Goal: Answer question/provide support

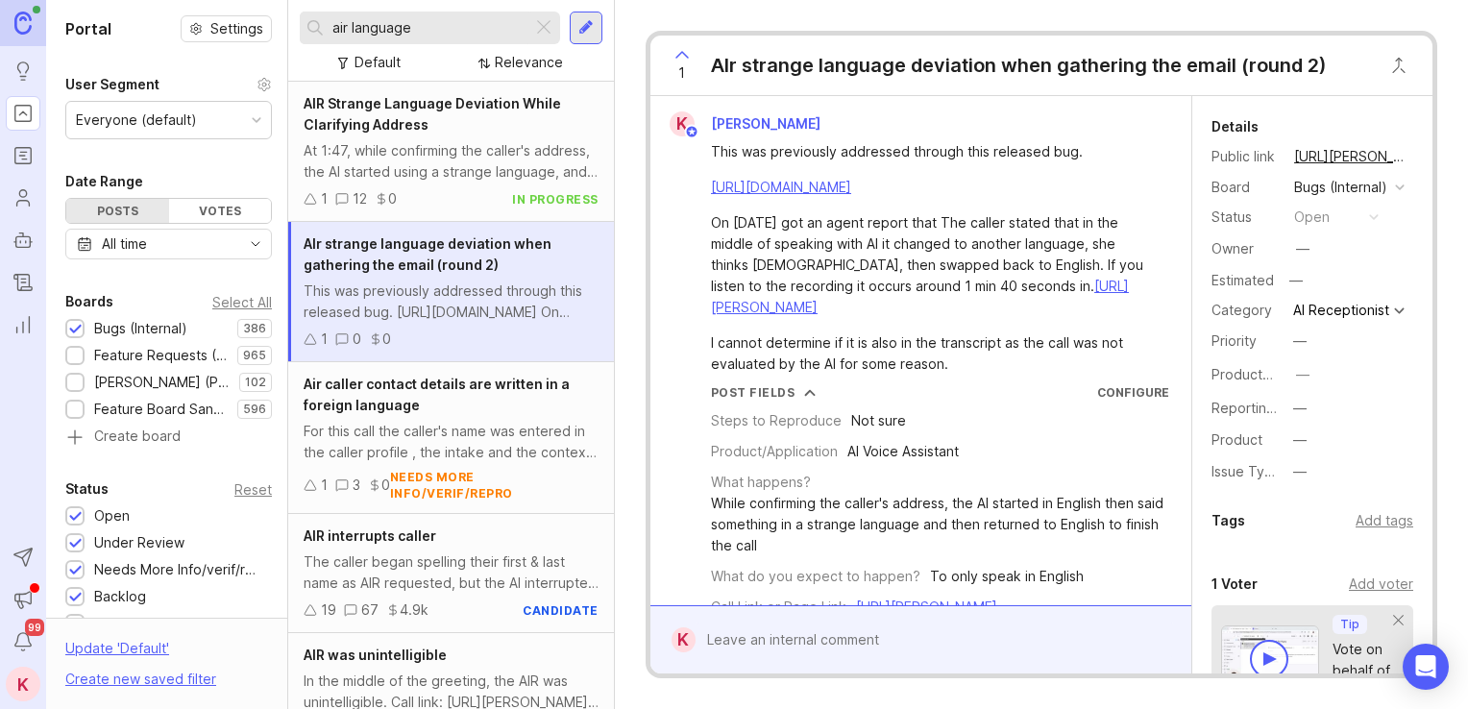
scroll to position [194, 0]
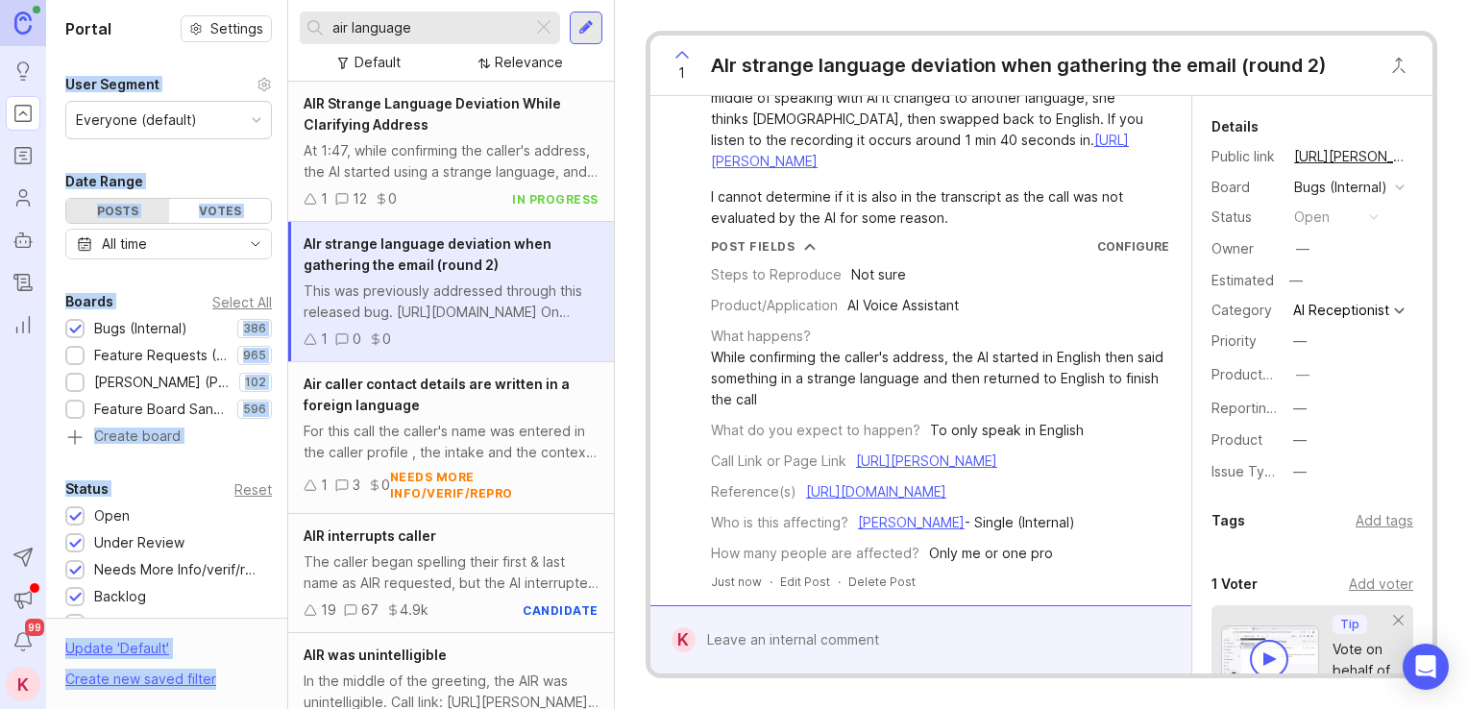
drag, startPoint x: 0, startPoint y: 0, endPoint x: 252, endPoint y: 29, distance: 253.3
click at [252, 29] on div "Portal Settings User Segment Everyone (default) Date Range Posts Votes All time…" at bounding box center [757, 354] width 1422 height 709
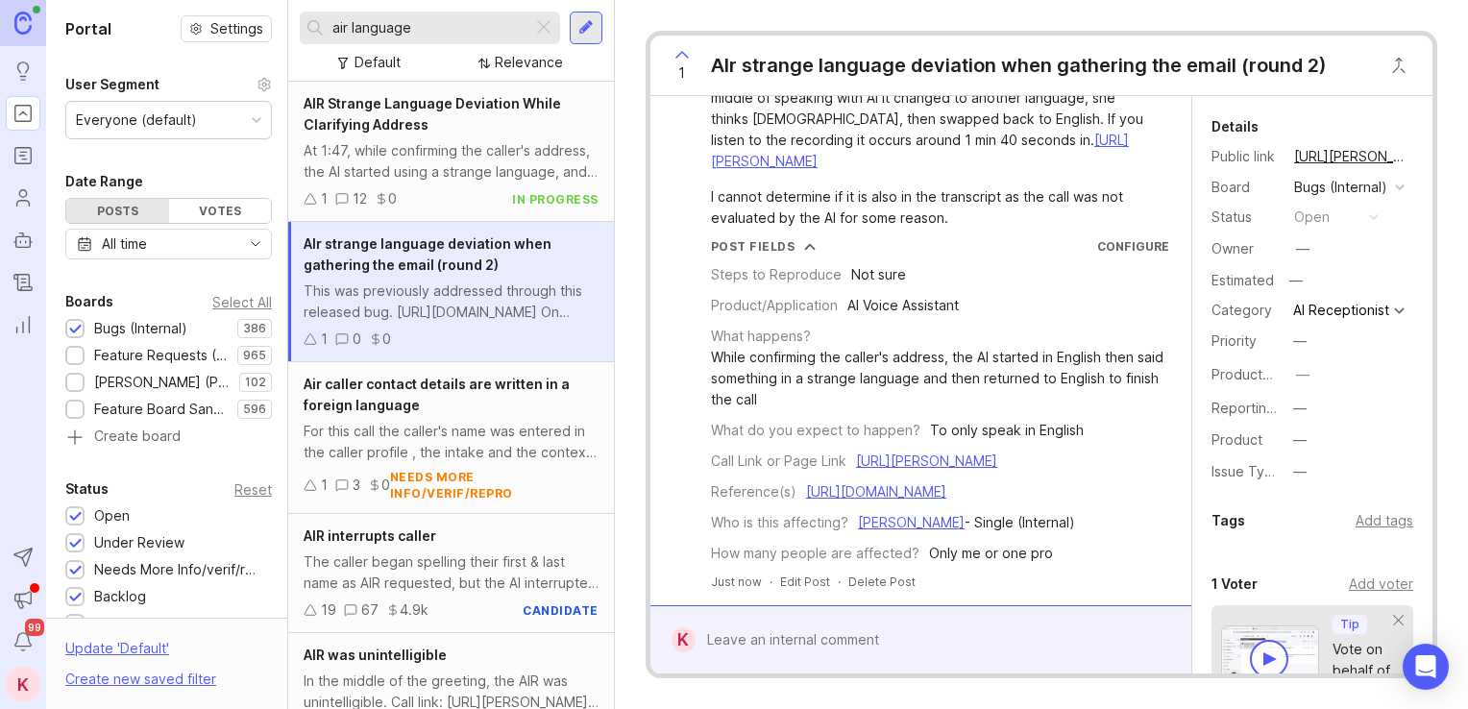
drag, startPoint x: 252, startPoint y: 29, endPoint x: 688, endPoint y: 181, distance: 461.8
click at [688, 181] on div "This was previously addressed through this released bug. [URL][DOMAIN_NAME] On …" at bounding box center [920, 109] width 525 height 238
click at [423, 32] on input "air language" at bounding box center [428, 27] width 192 height 21
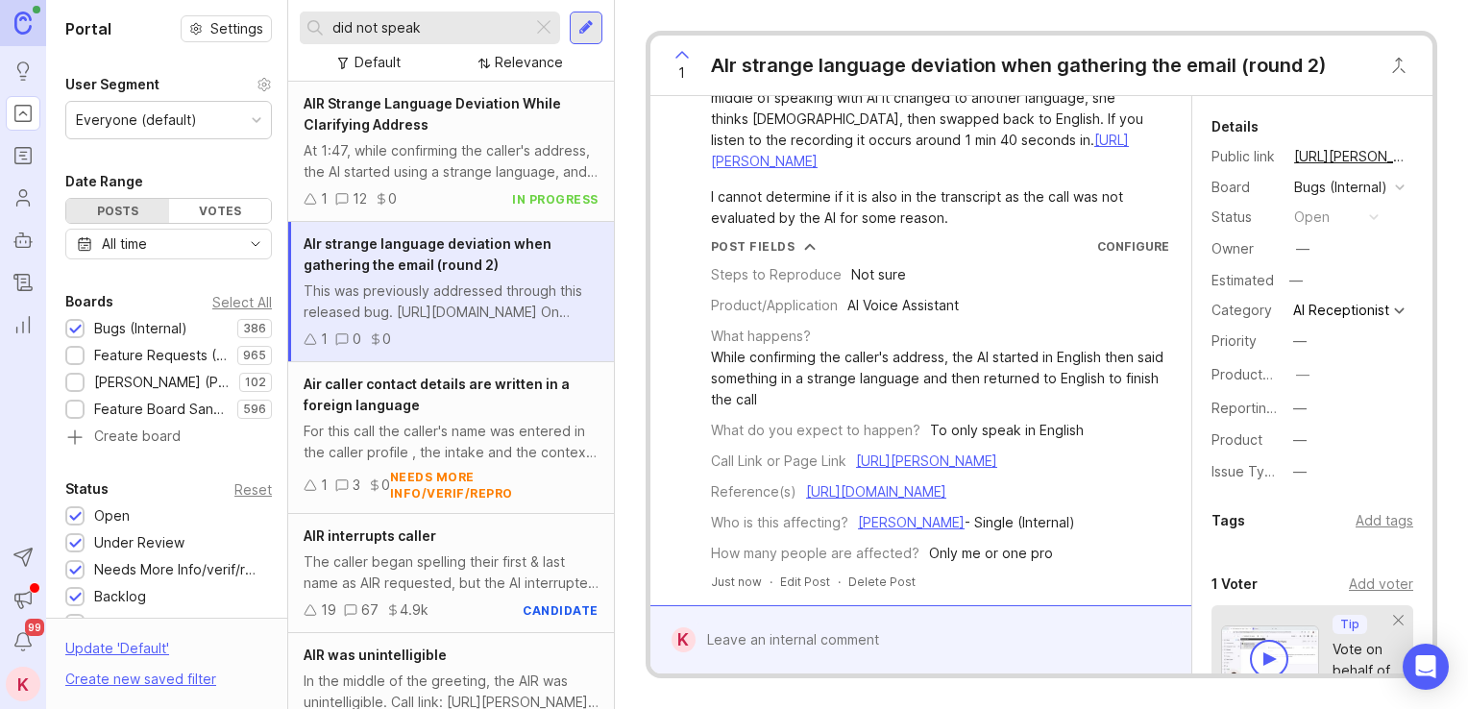
type input "did not speak"
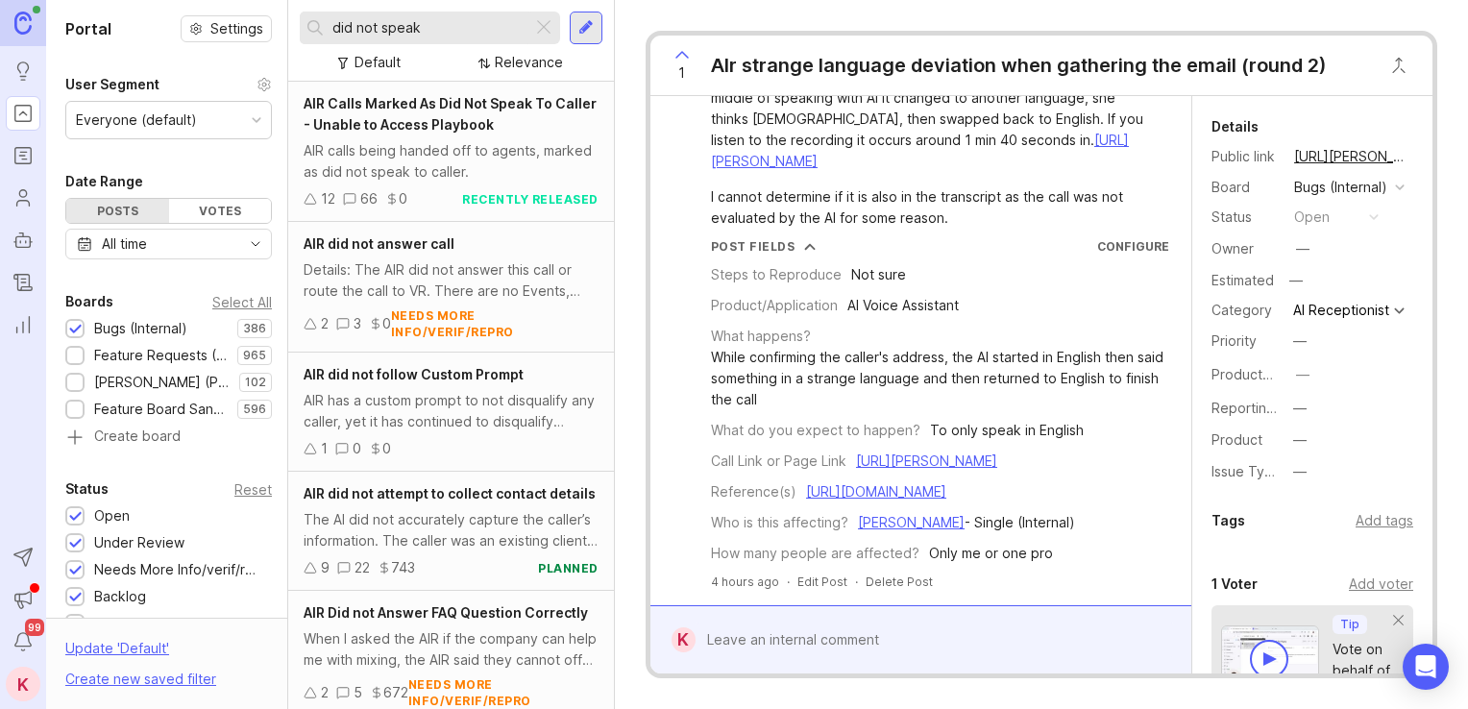
click at [402, 106] on span "AIR Calls Marked As Did Not Speak To Caller - Unable to Access Playbook" at bounding box center [450, 113] width 293 height 37
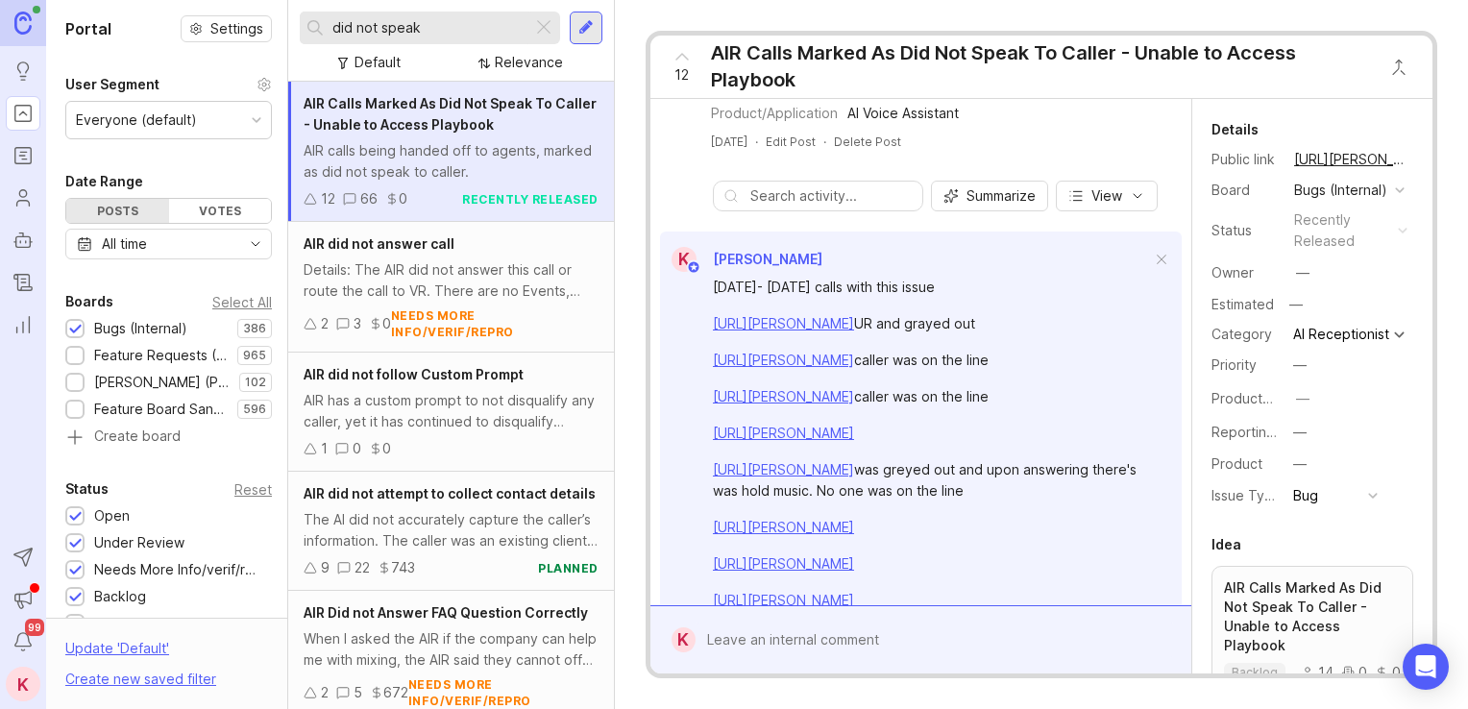
scroll to position [488, 0]
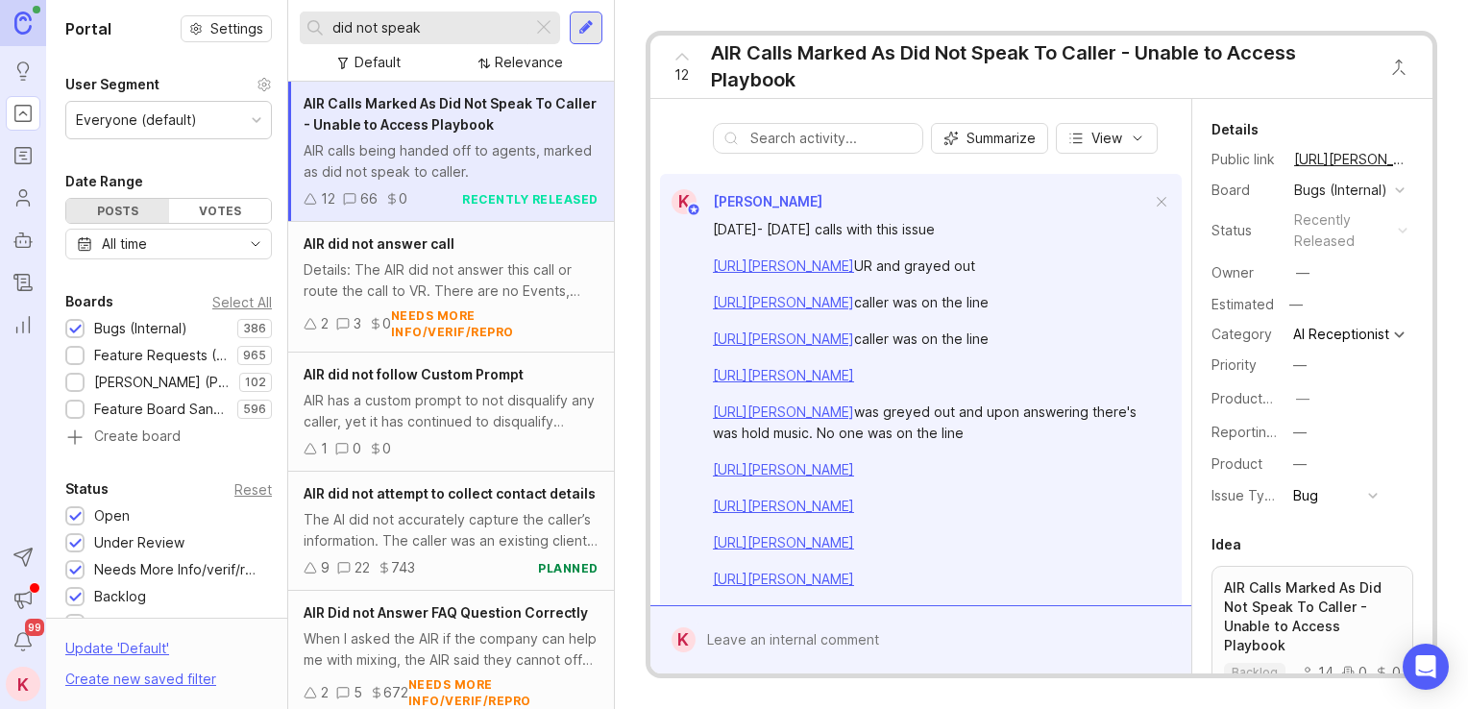
drag, startPoint x: 934, startPoint y: 244, endPoint x: 926, endPoint y: 342, distance: 98.3
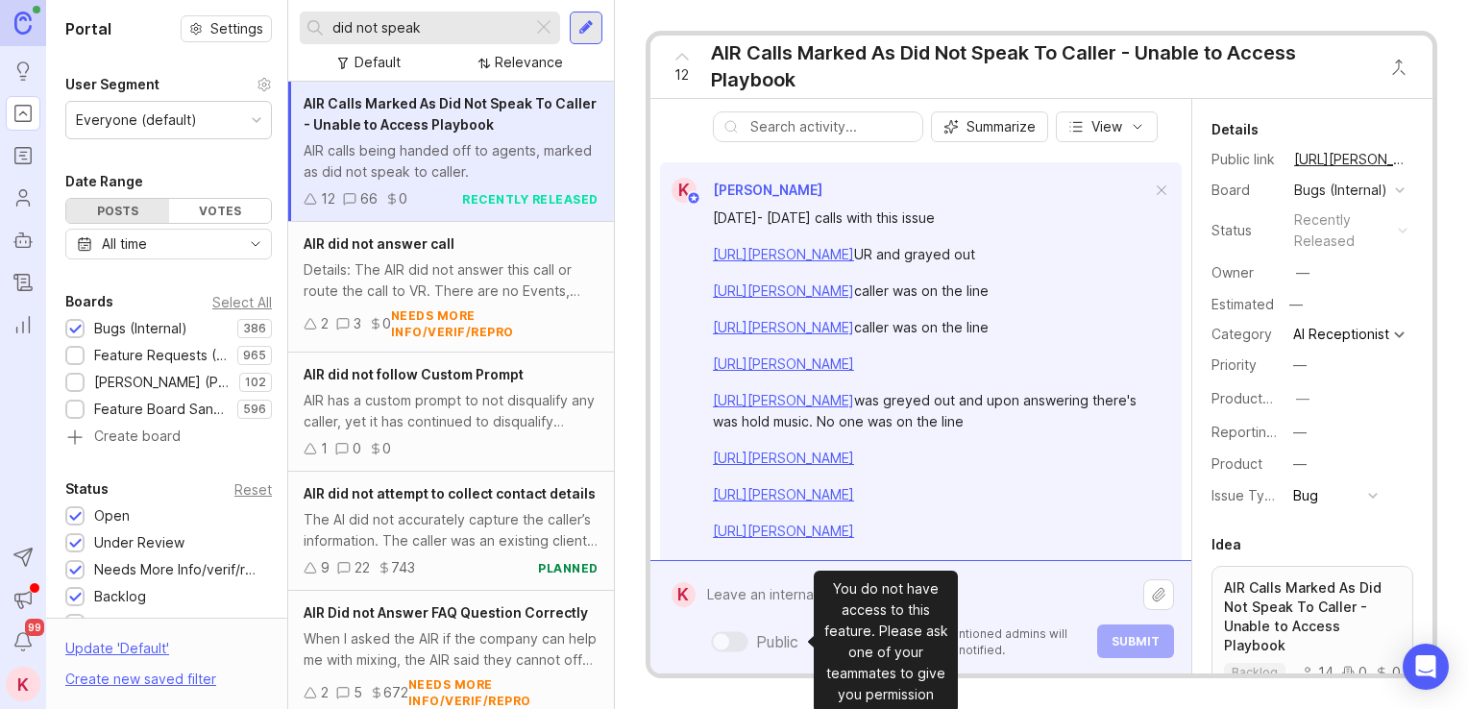
click at [753, 644] on div "Public Mentioned admins will be notified. Submit" at bounding box center [934, 617] width 478 height 82
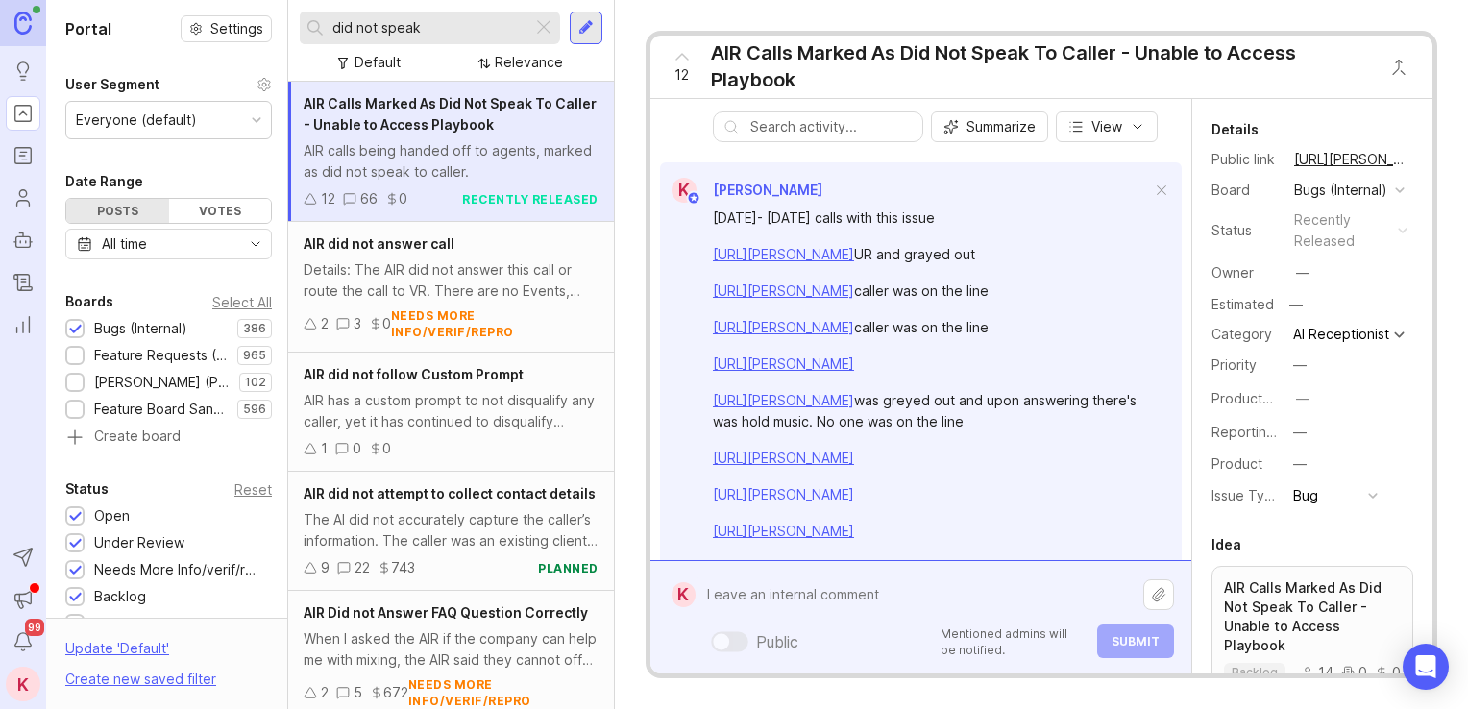
click at [756, 598] on textarea at bounding box center [919, 594] width 448 height 37
paste textarea "[URL][PERSON_NAME]"
type textarea "[URL][PERSON_NAME]"
click at [1145, 647] on span "Submit" at bounding box center [1135, 641] width 48 height 14
